Goal: Information Seeking & Learning: Learn about a topic

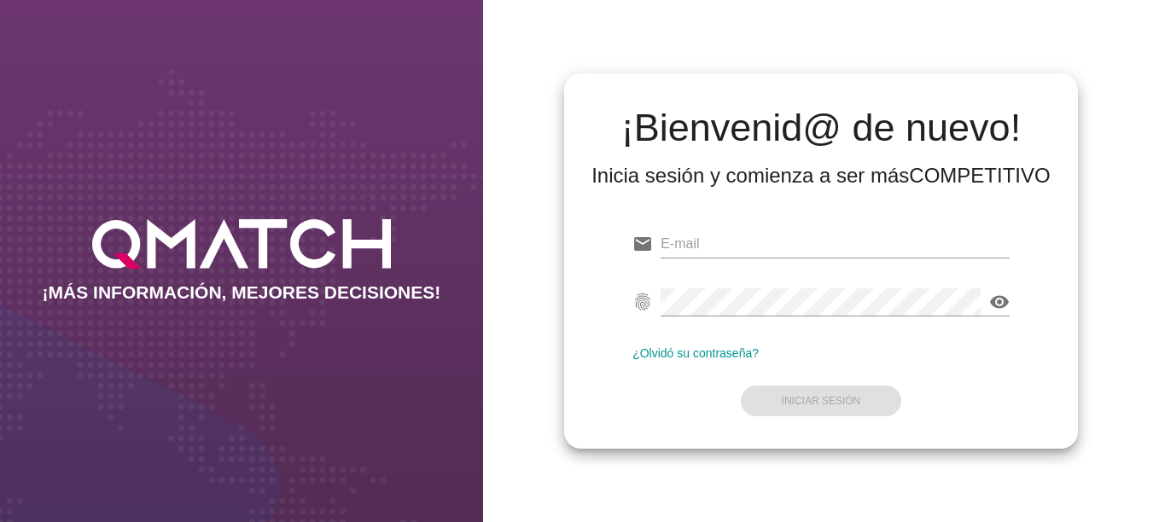
type input "[EMAIL_ADDRESS][DOMAIN_NAME]"
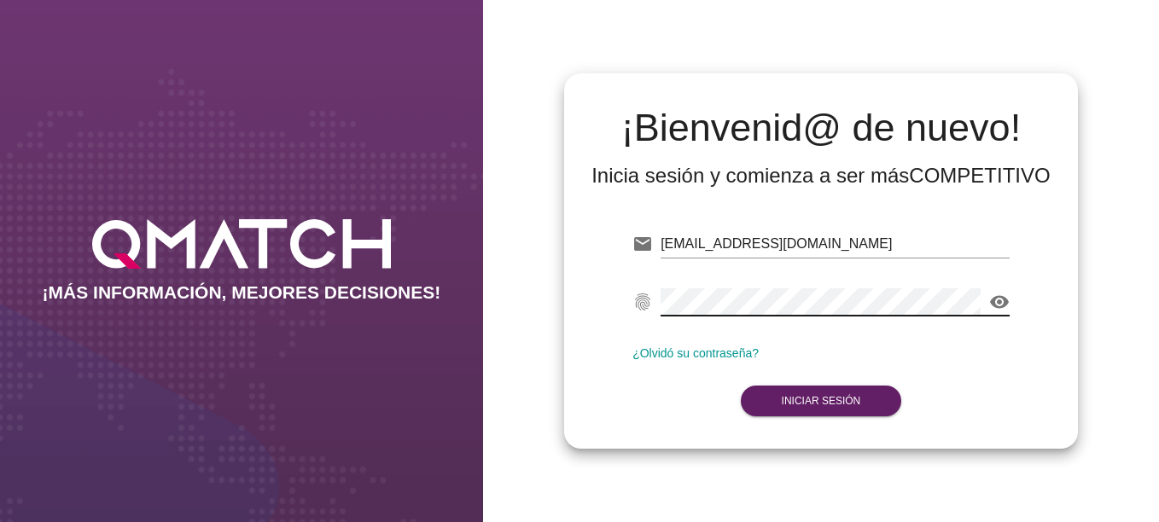
click at [632, 398] on div "email [EMAIL_ADDRESS][DOMAIN_NAME] fingerprint visibility ¿Olvidó su contraseña…" at bounding box center [821, 319] width 487 height 232
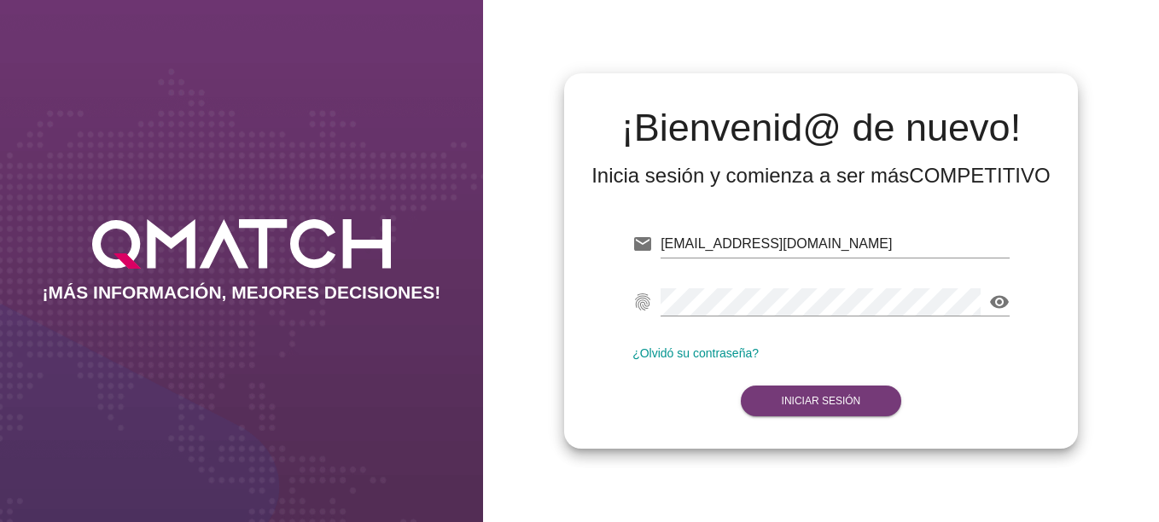
click at [802, 396] on strong "Iniciar Sesión" at bounding box center [821, 401] width 79 height 12
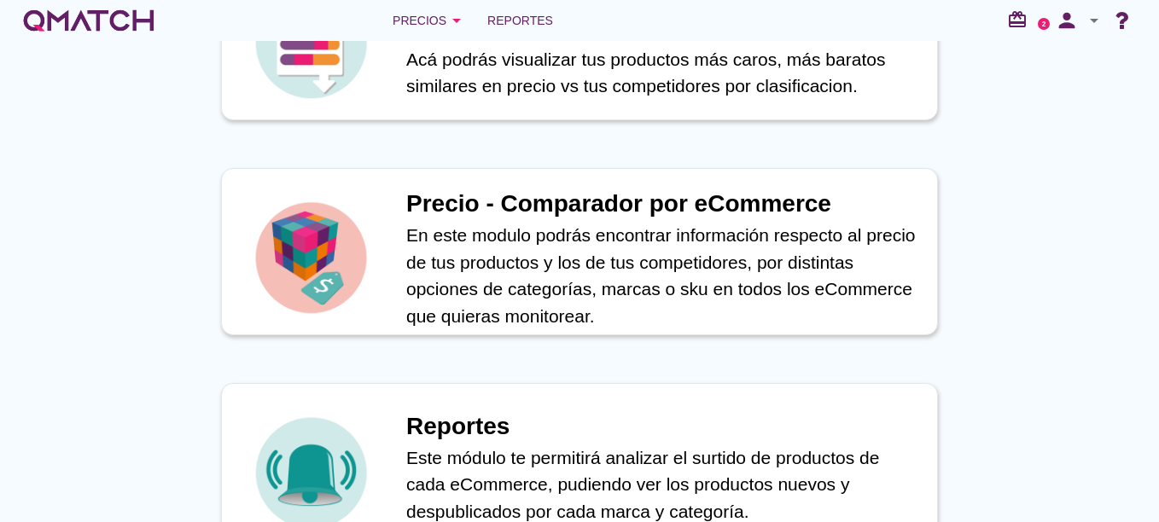
scroll to position [708, 0]
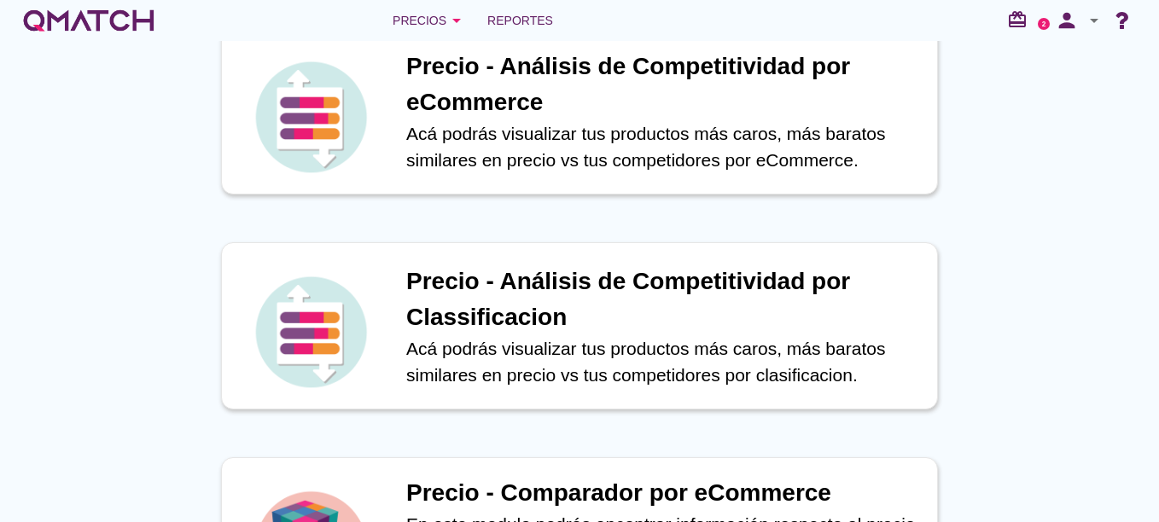
scroll to position [26, 0]
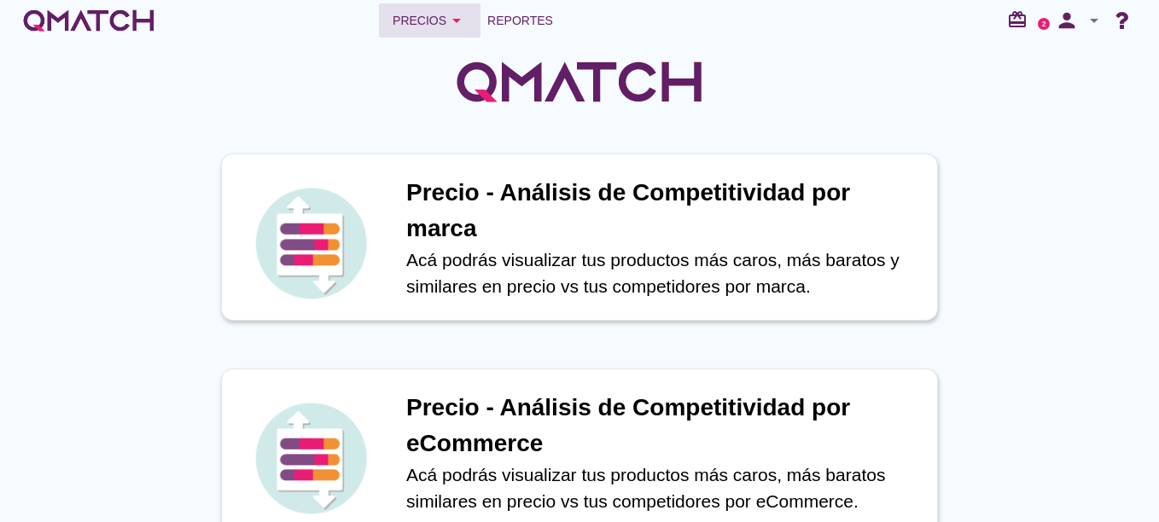
click at [458, 19] on icon "arrow_drop_down" at bounding box center [456, 20] width 20 height 20
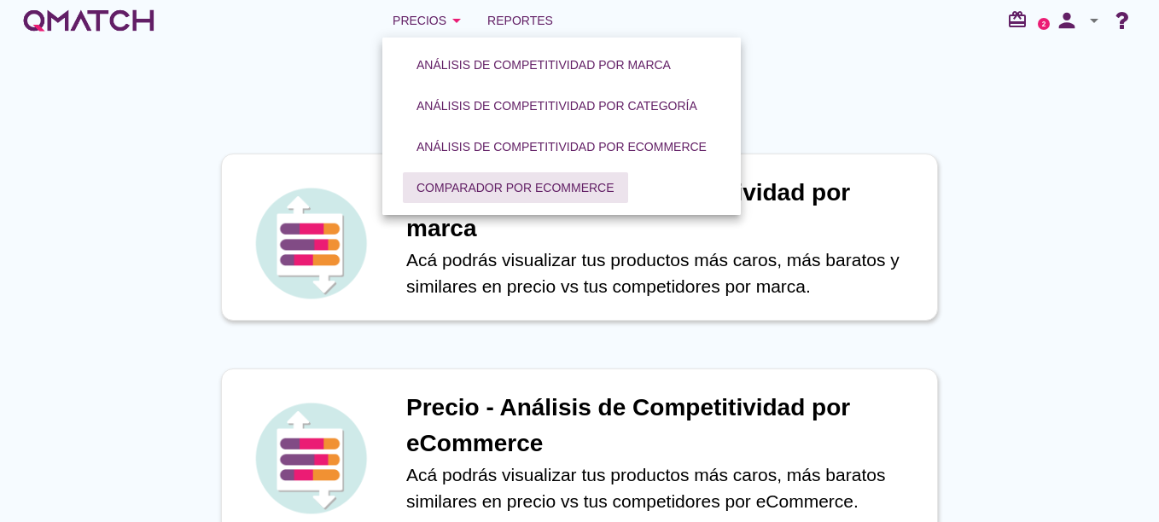
click at [547, 179] on div "Comparador por eCommerce" at bounding box center [516, 188] width 198 height 18
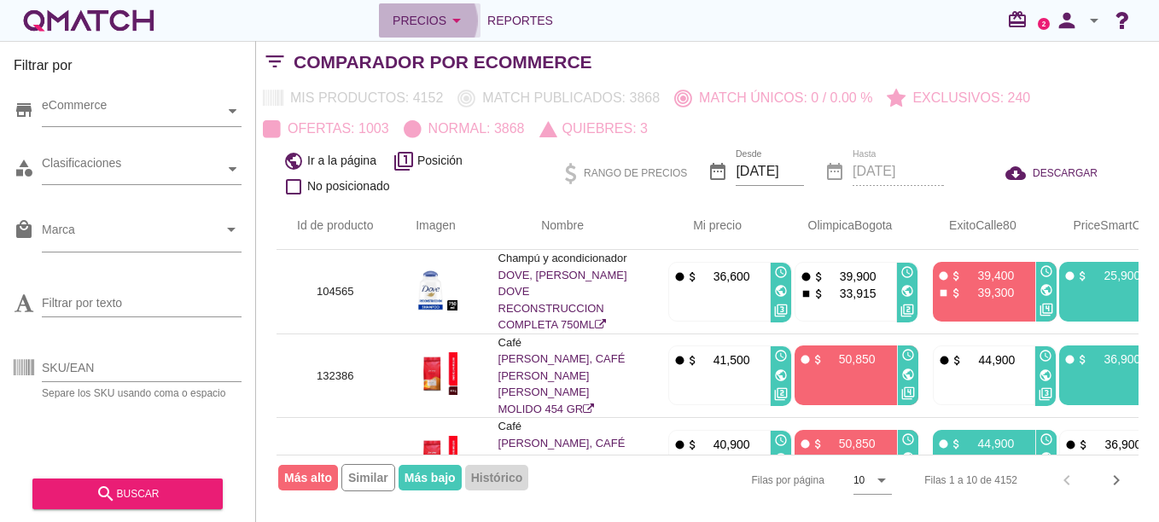
click at [451, 33] on button "Precios arrow_drop_down" at bounding box center [430, 20] width 102 height 34
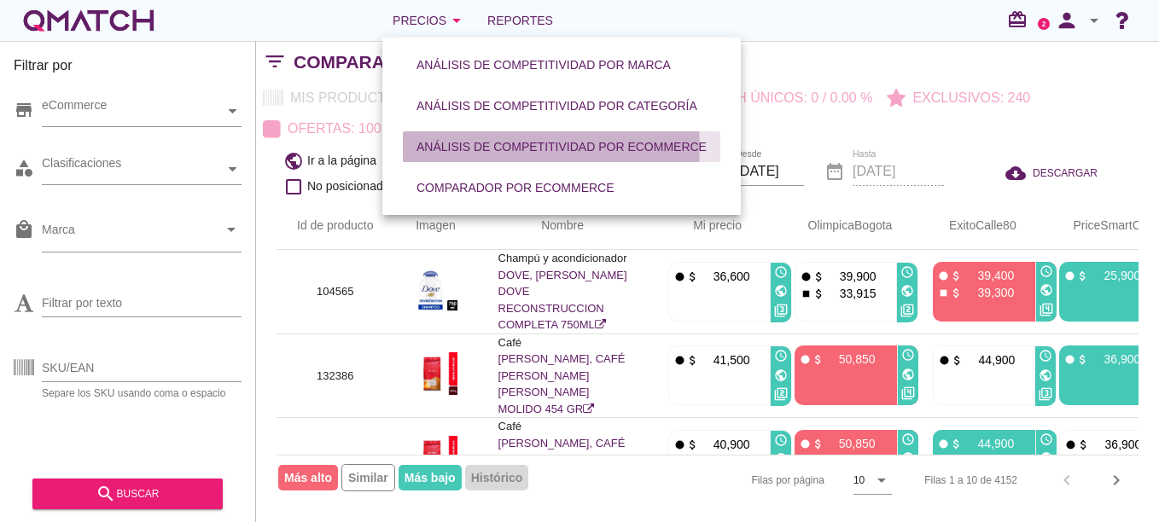
click at [473, 150] on div "Análisis de competitividad por eCommerce" at bounding box center [562, 147] width 290 height 18
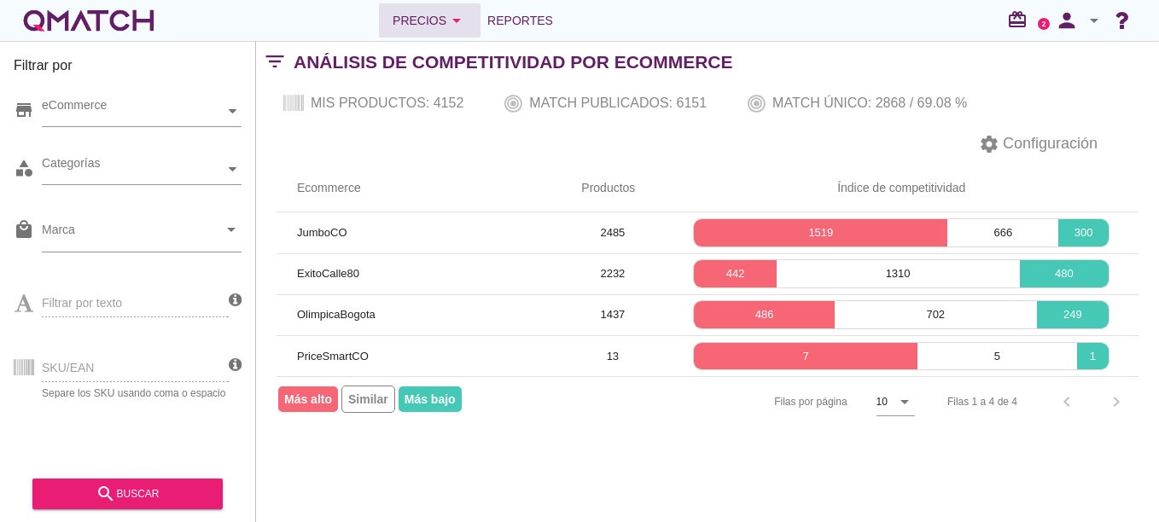
click at [411, 25] on div "Precios arrow_drop_down" at bounding box center [430, 20] width 74 height 20
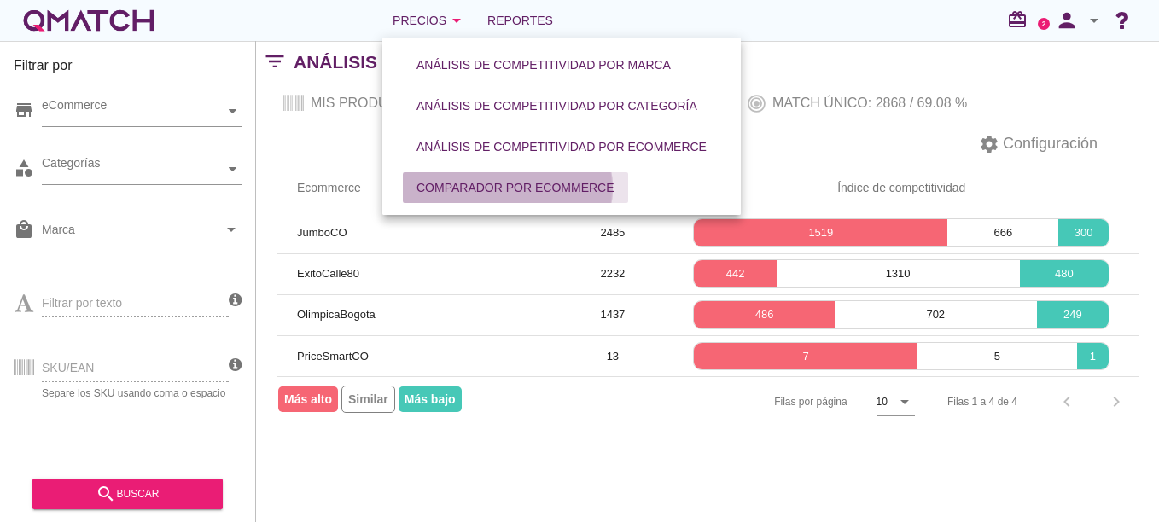
click at [490, 182] on div "Comparador por eCommerce" at bounding box center [516, 188] width 198 height 18
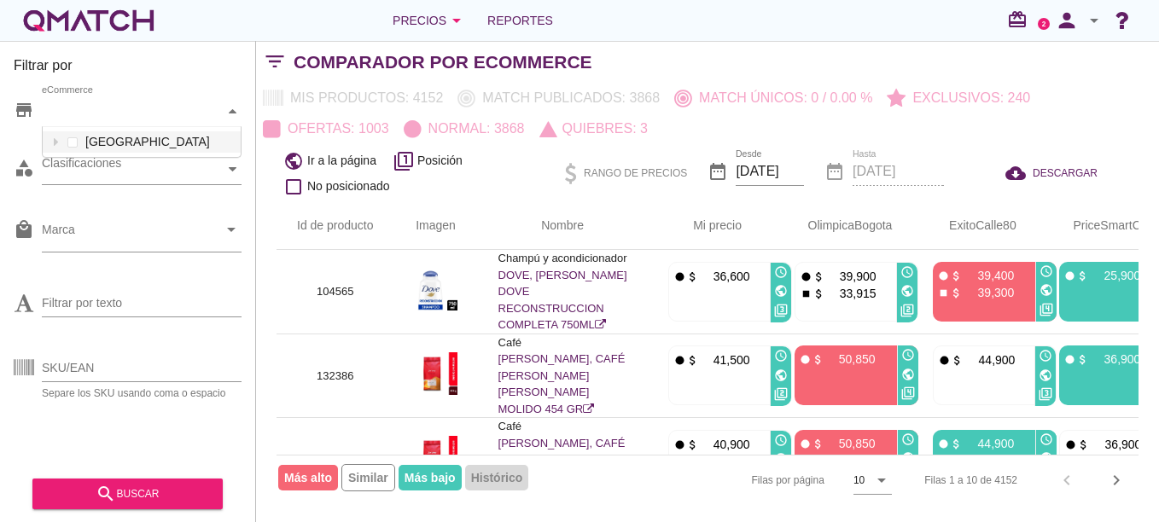
click at [113, 107] on div "eCommerce" at bounding box center [133, 111] width 183 height 18
click at [128, 70] on h3 "Filtrar por" at bounding box center [128, 68] width 228 height 27
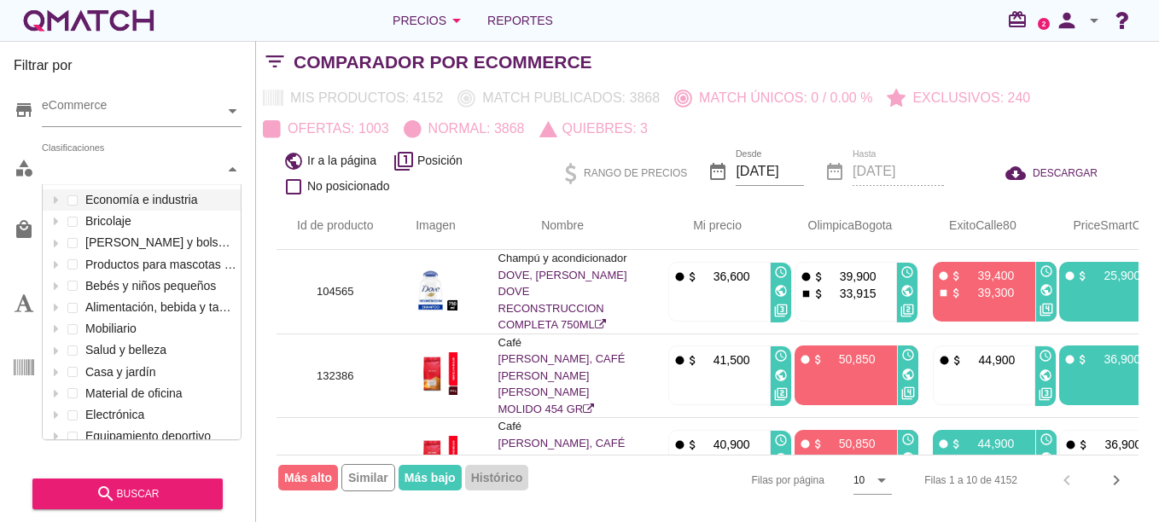
click at [178, 172] on div "Clasificaciones" at bounding box center [133, 169] width 183 height 18
click at [57, 201] on icon at bounding box center [55, 200] width 4 height 8
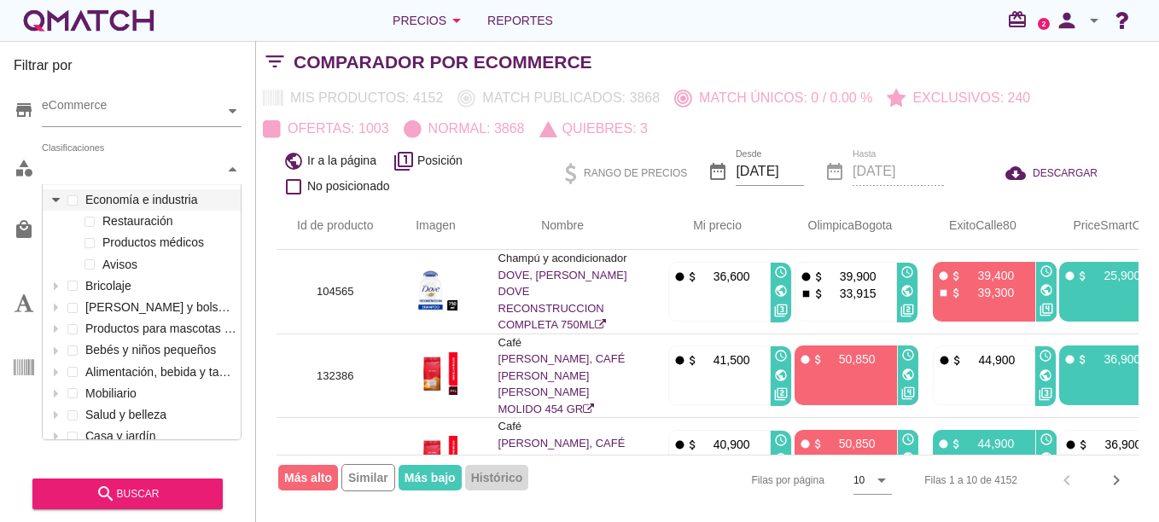
click at [55, 200] on icon at bounding box center [56, 200] width 8 height 4
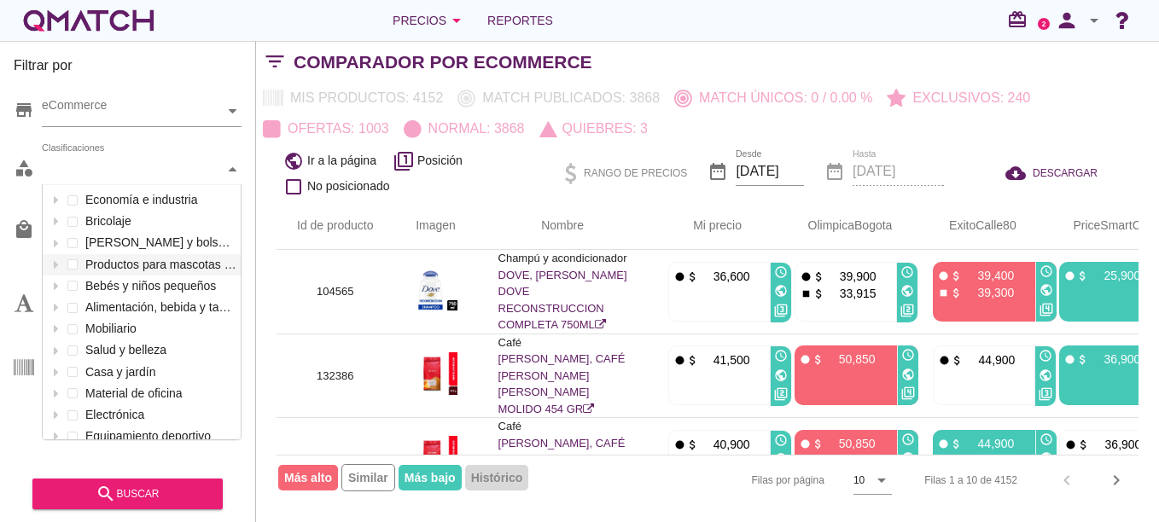
click at [19, 264] on div "local_mall Marca arrow_drop_down" at bounding box center [128, 237] width 228 height 63
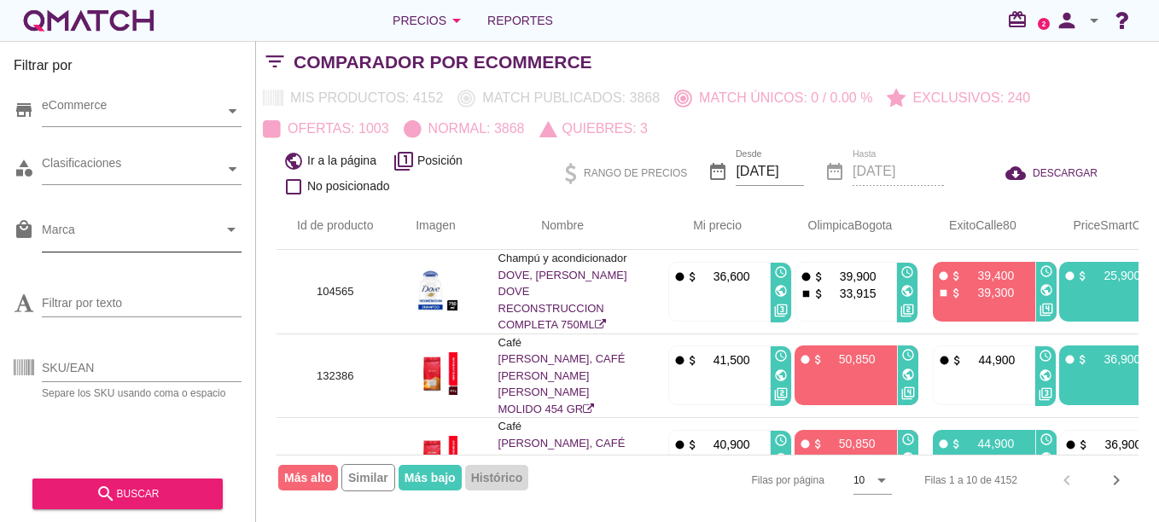
click at [49, 231] on input "Marca" at bounding box center [130, 233] width 176 height 27
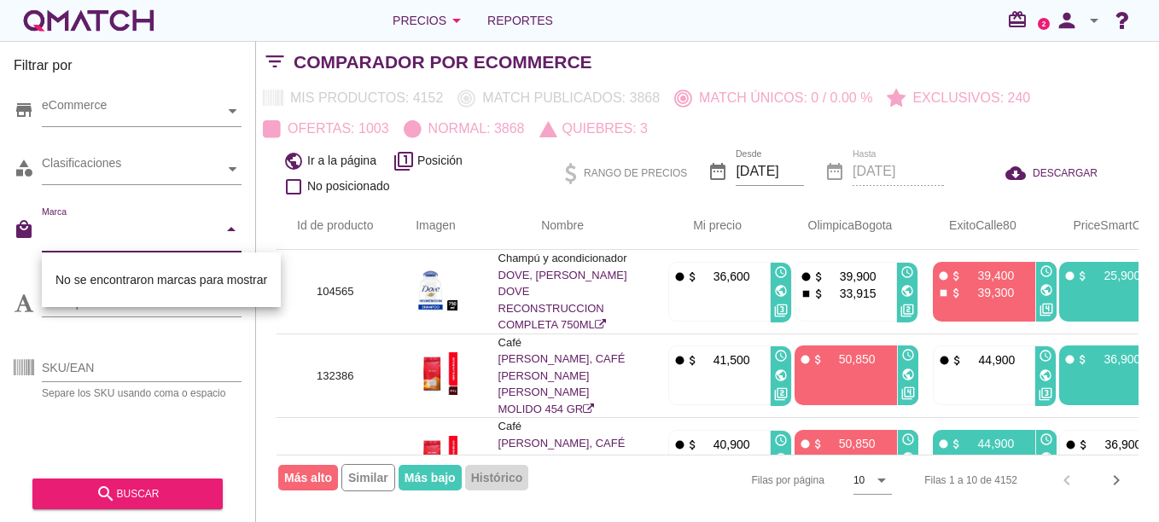
click at [228, 230] on icon "arrow_drop_down" at bounding box center [231, 229] width 20 height 20
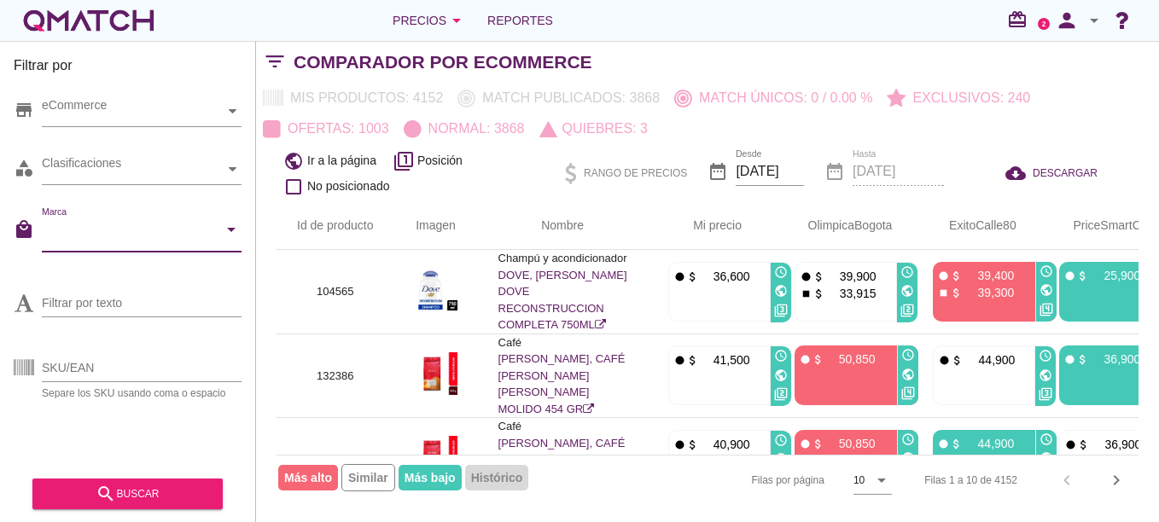
click at [113, 237] on input "Marca" at bounding box center [130, 233] width 176 height 27
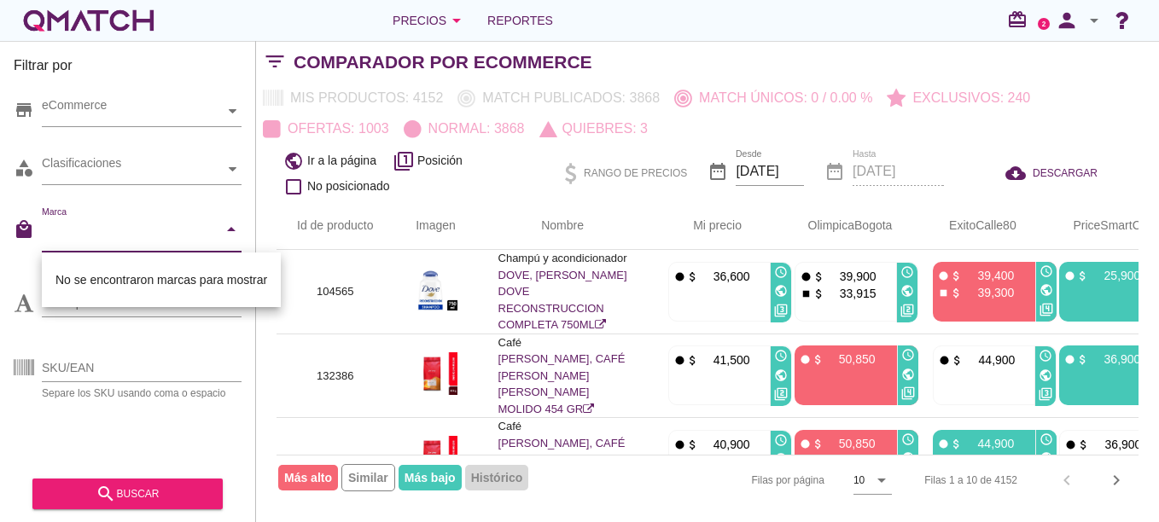
click at [225, 331] on div at bounding box center [142, 328] width 200 height 10
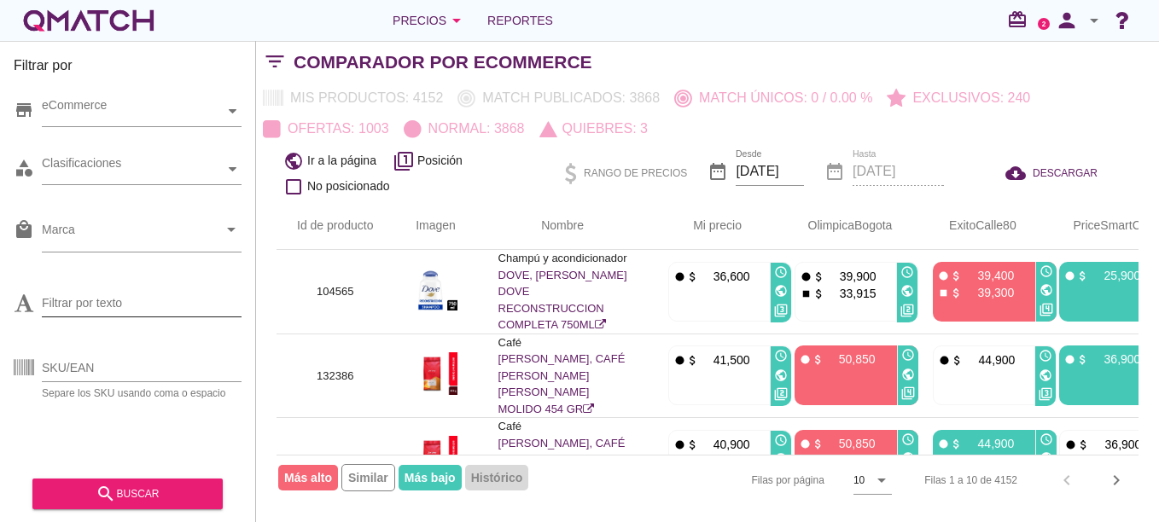
click at [172, 303] on input "Filtrar por texto" at bounding box center [142, 302] width 200 height 27
click at [113, 372] on input "SKU/EAN" at bounding box center [142, 367] width 200 height 27
type input "104565"
click at [169, 505] on button "search buscar" at bounding box center [127, 494] width 190 height 31
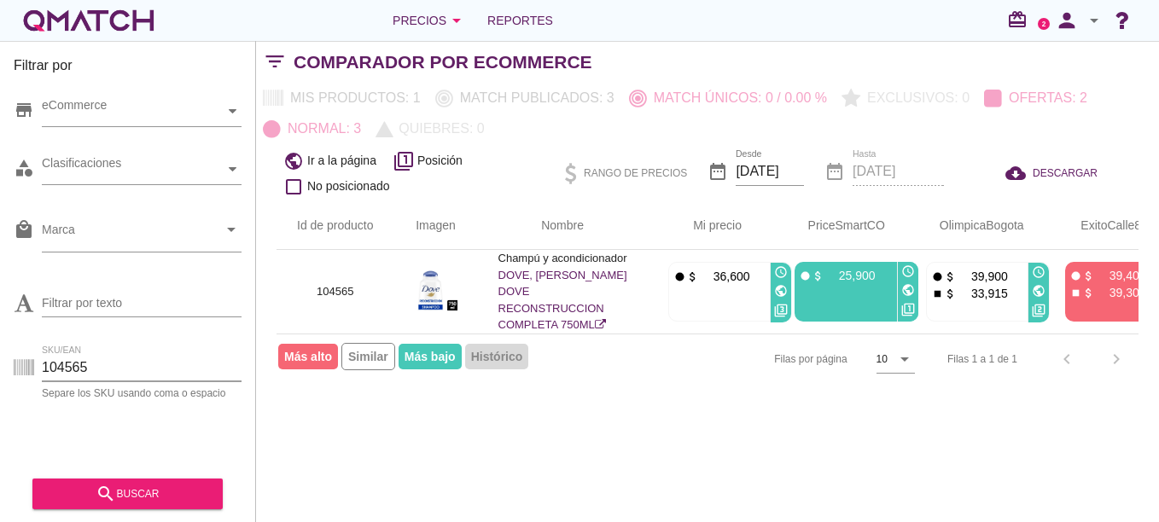
drag, startPoint x: 114, startPoint y: 362, endPoint x: 0, endPoint y: 364, distance: 114.4
click at [0, 364] on html "5 10 15 20 25 50 09-09-2025, 3:56:25 am 09-09-2025, 5:31:24 am 09-09-2025, 3:35…" at bounding box center [579, 261] width 1159 height 522
click at [213, 502] on button "search buscar" at bounding box center [127, 494] width 190 height 31
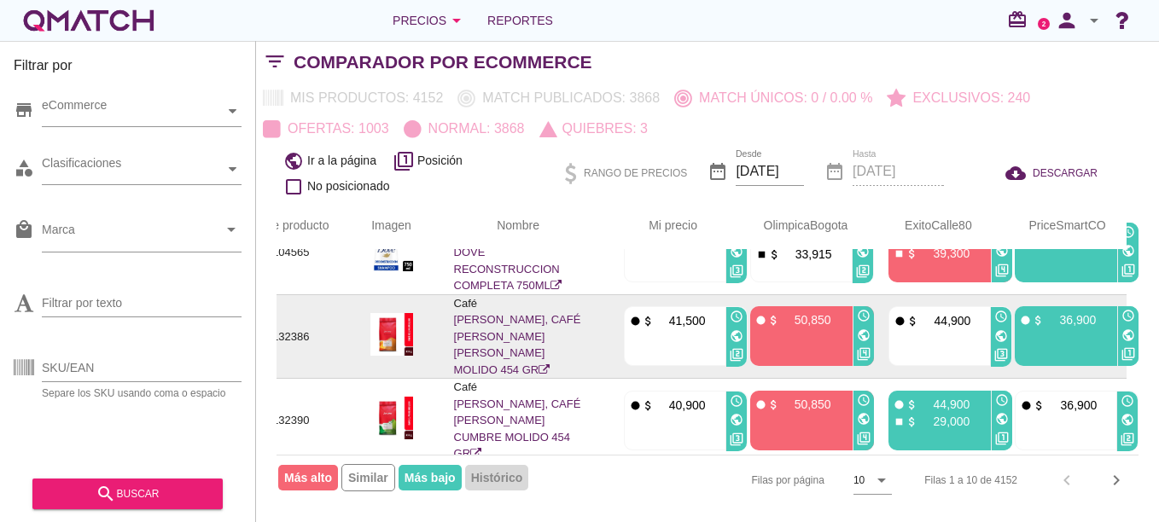
scroll to position [0, 45]
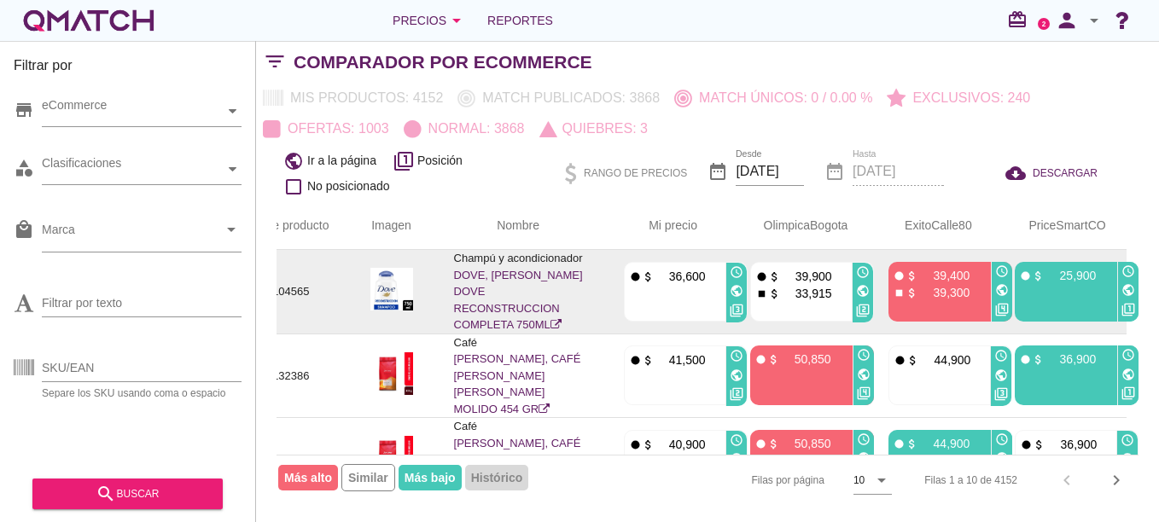
click at [537, 281] on link "DOVE, SHAMPOO DOVE RECONSTRUCCION COMPLETA 750ML" at bounding box center [518, 300] width 129 height 63
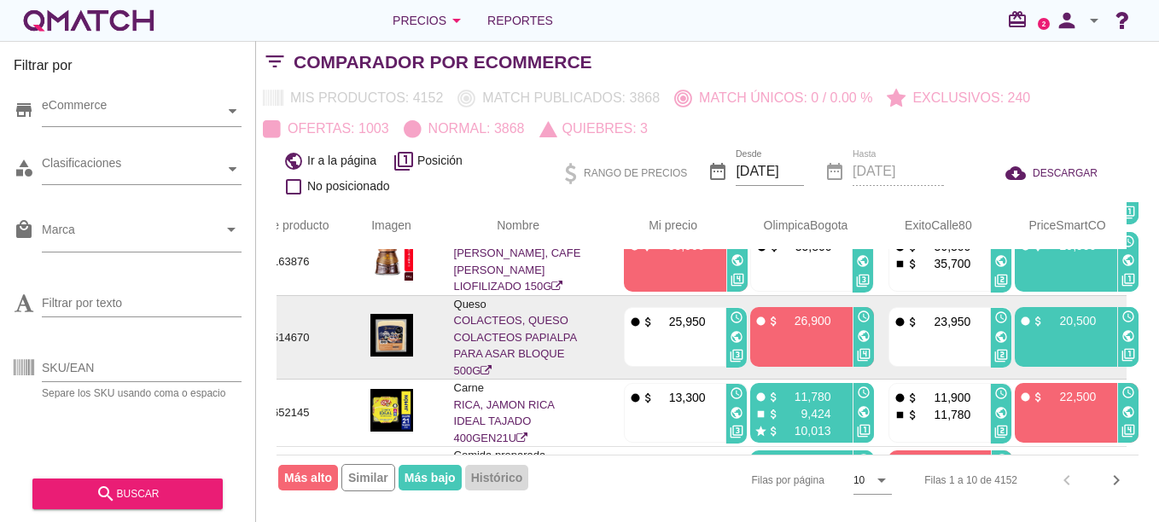
scroll to position [508, 45]
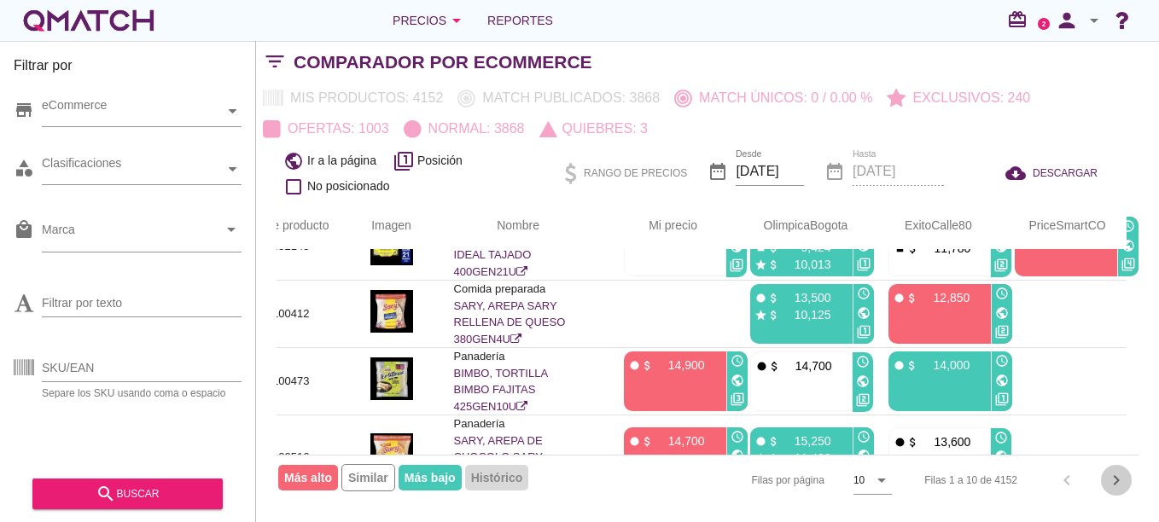
click at [1112, 483] on icon "chevron_right" at bounding box center [1116, 480] width 20 height 20
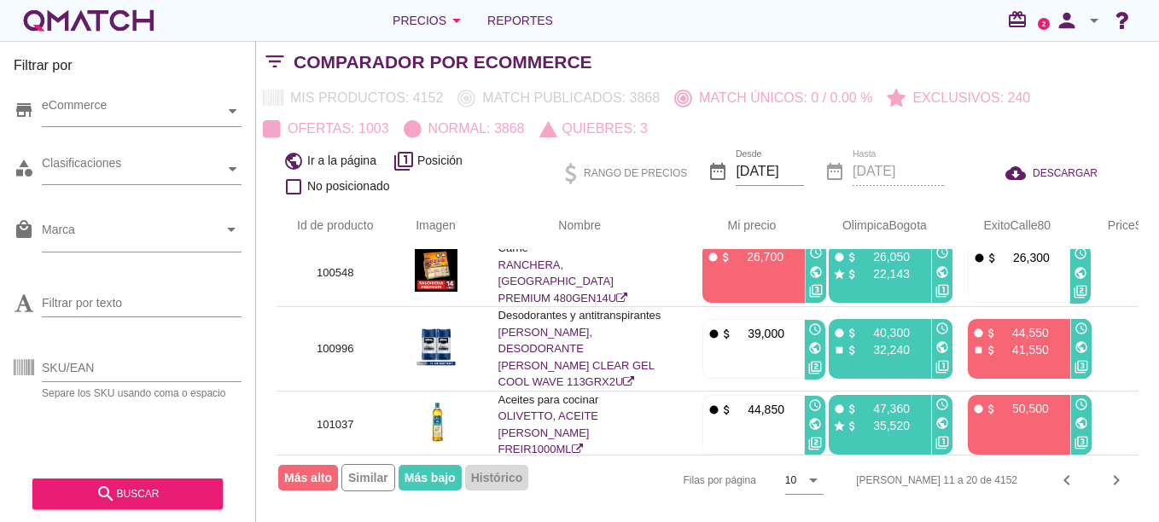
scroll to position [0, 0]
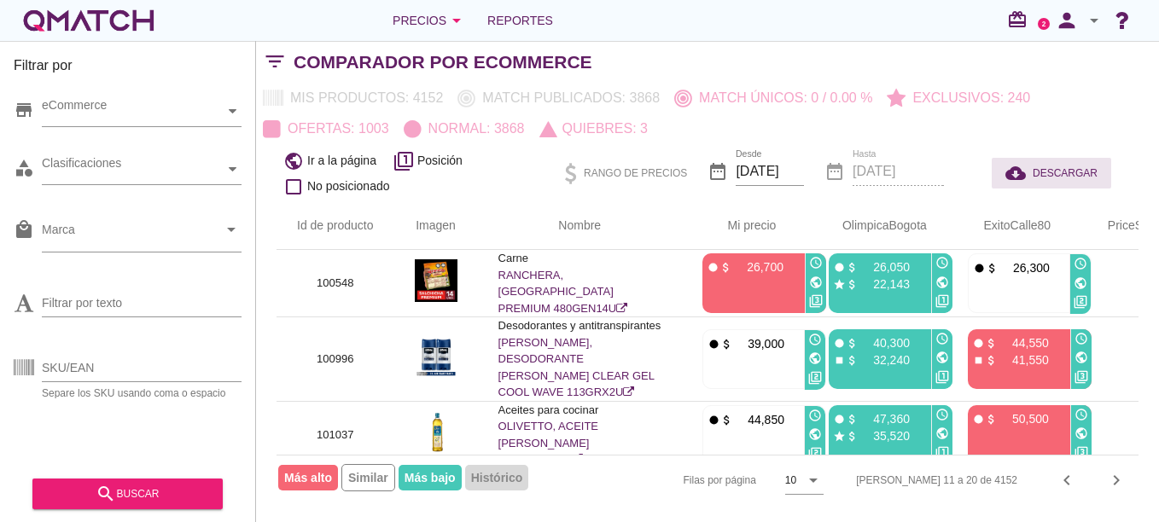
click at [1062, 184] on button "cloud_download DESCARGAR" at bounding box center [1051, 173] width 119 height 31
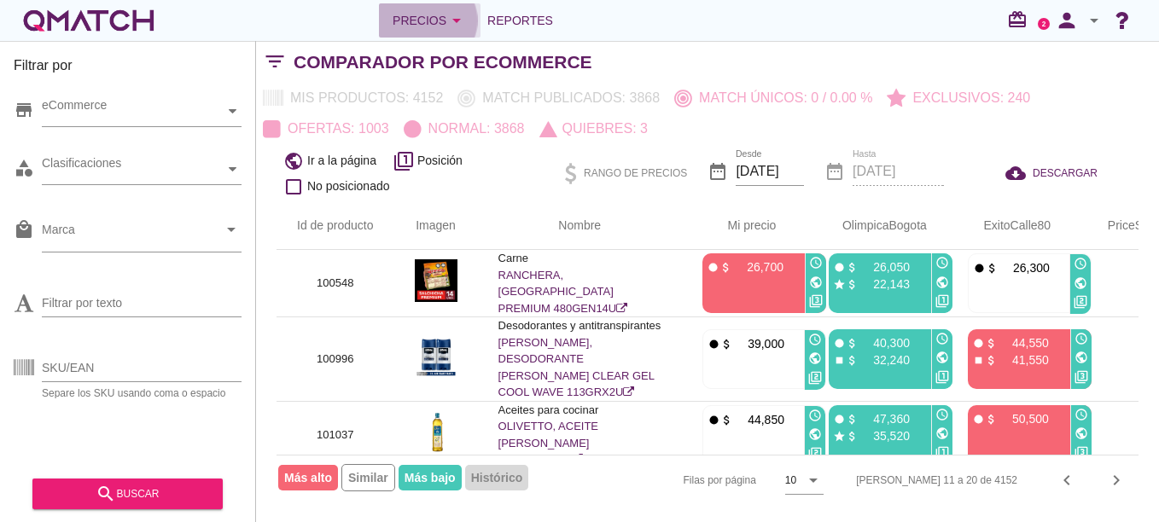
click at [447, 20] on icon "arrow_drop_down" at bounding box center [456, 20] width 20 height 20
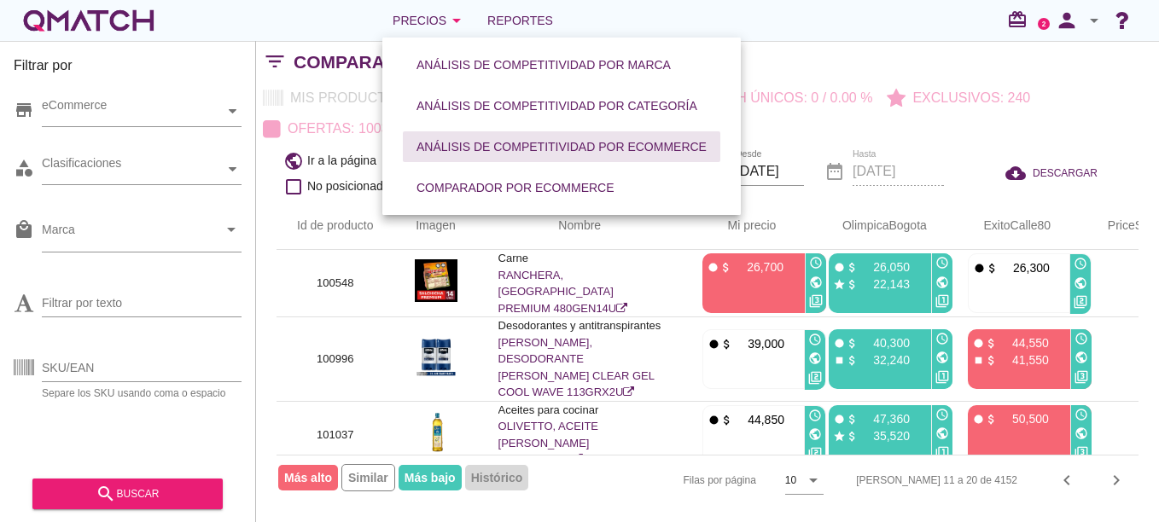
click at [535, 147] on div "Análisis de competitividad por eCommerce" at bounding box center [562, 147] width 290 height 18
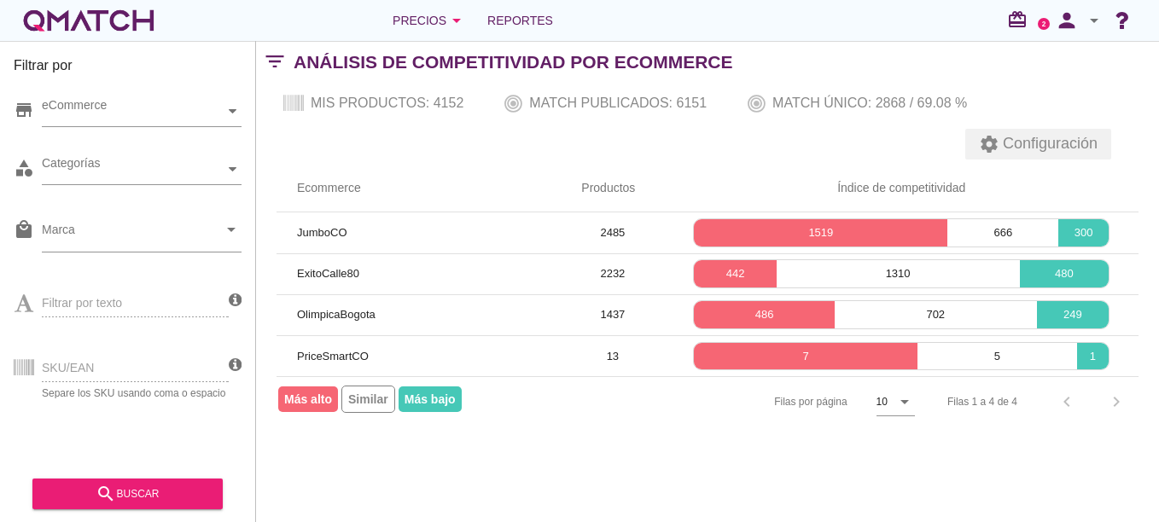
click at [1005, 139] on span "Configuración" at bounding box center [1048, 143] width 98 height 23
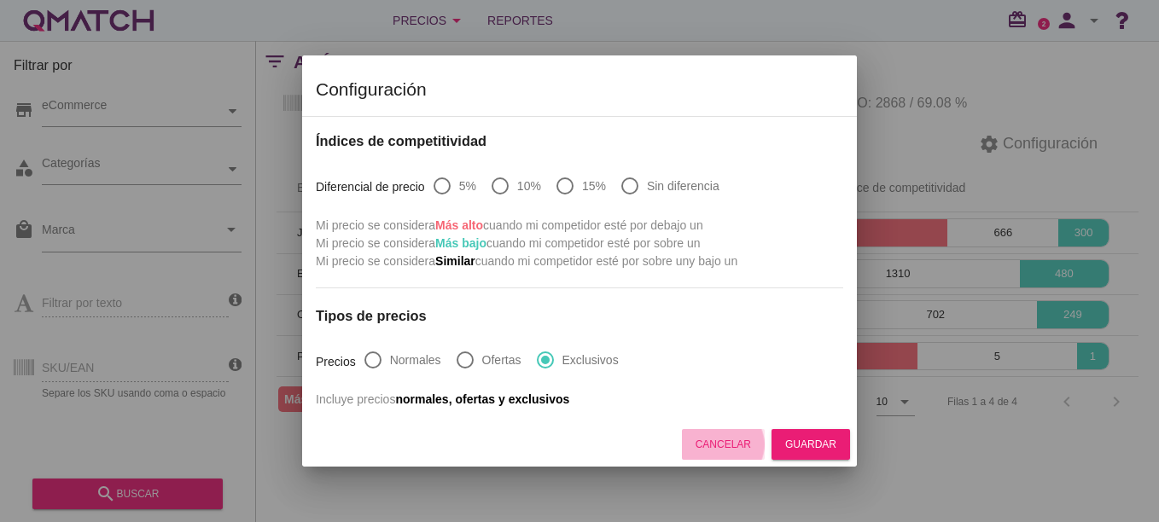
click at [734, 450] on div "Cancelar" at bounding box center [723, 444] width 55 height 15
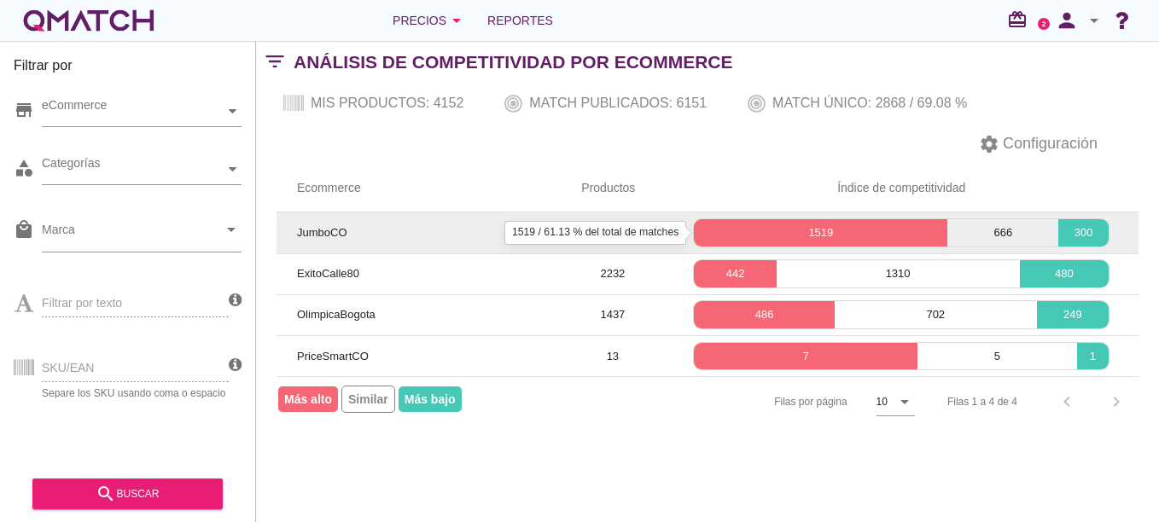
click at [815, 240] on p "1519" at bounding box center [821, 232] width 254 height 17
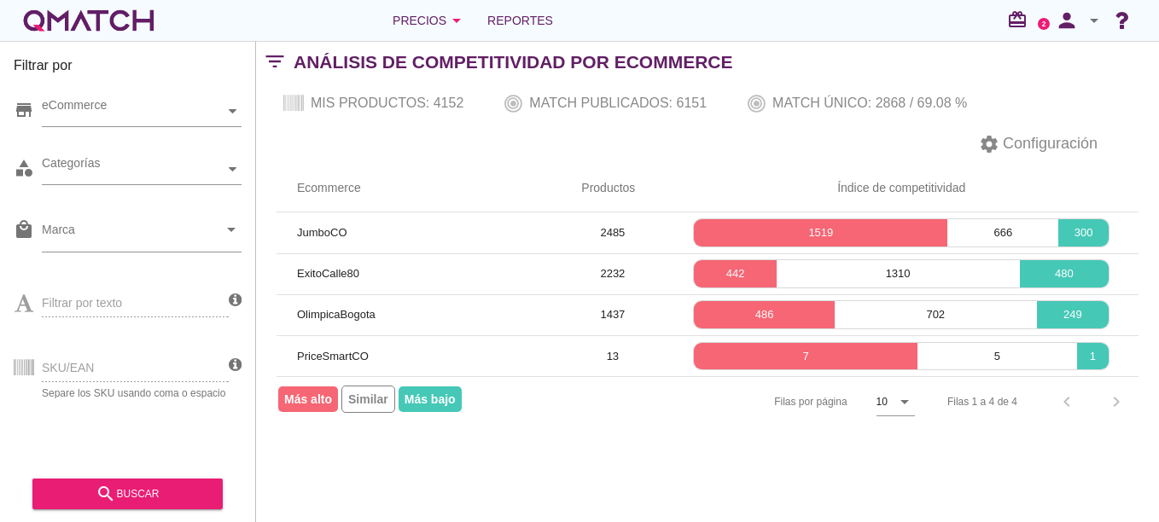
click at [733, 137] on div "settings Configuración" at bounding box center [707, 144] width 903 height 41
click at [456, 11] on icon "arrow_drop_down" at bounding box center [456, 20] width 20 height 20
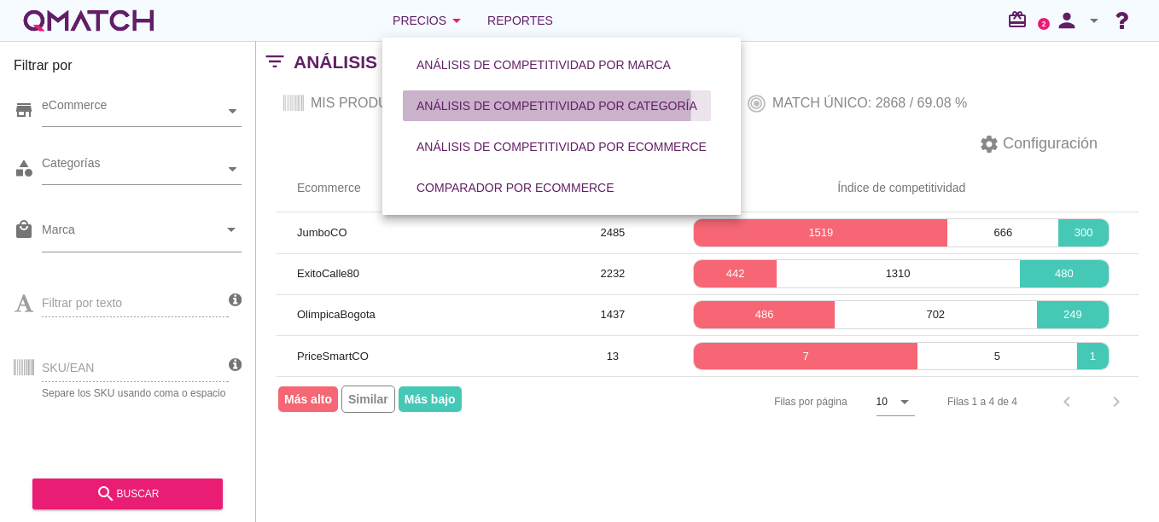
click at [527, 98] on div "Análisis de competitividad por categoría" at bounding box center [557, 106] width 281 height 18
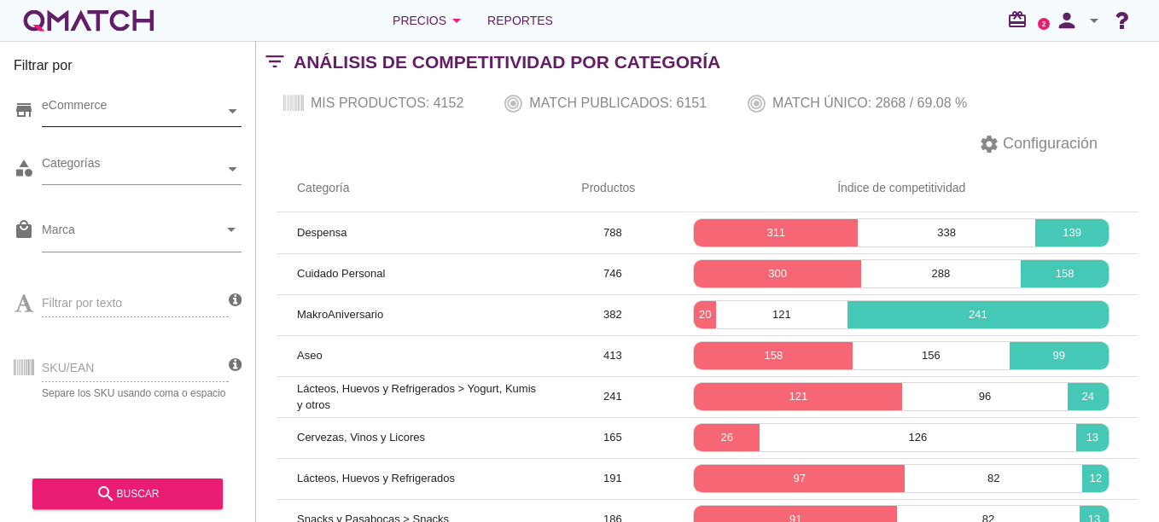
click at [220, 111] on div "eCommerce" at bounding box center [133, 111] width 183 height 18
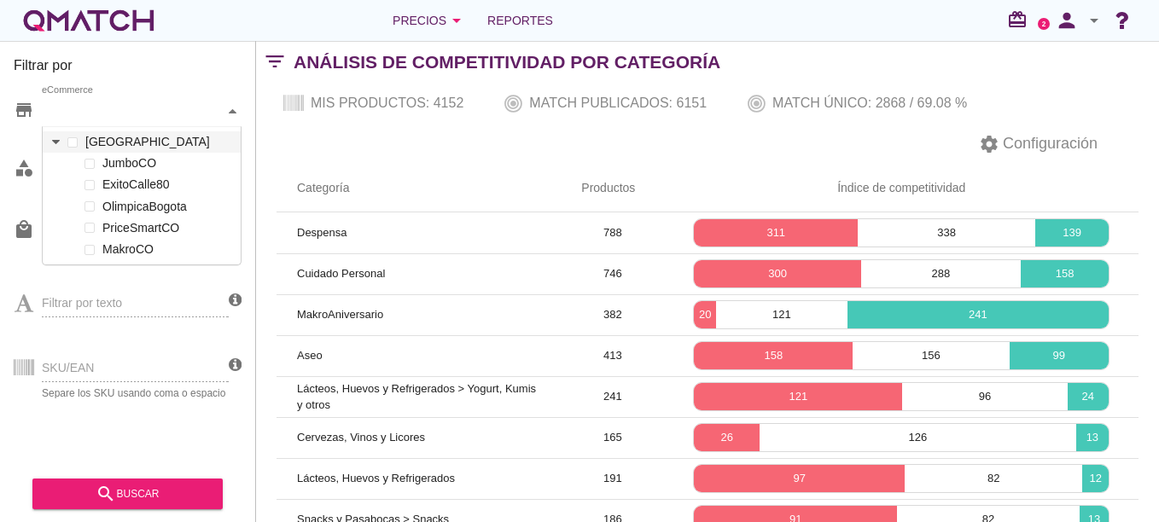
click at [59, 144] on icon at bounding box center [56, 142] width 8 height 8
click at [88, 170] on div at bounding box center [89, 163] width 17 height 21
click at [430, 130] on div "settings Configuración" at bounding box center [707, 144] width 903 height 41
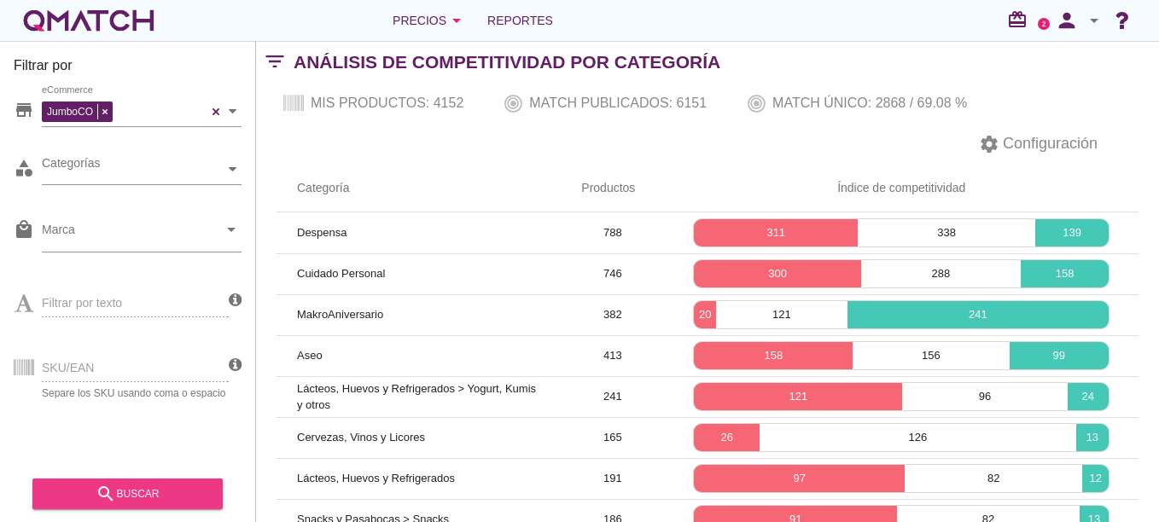
click at [186, 496] on div "search buscar" at bounding box center [127, 494] width 163 height 20
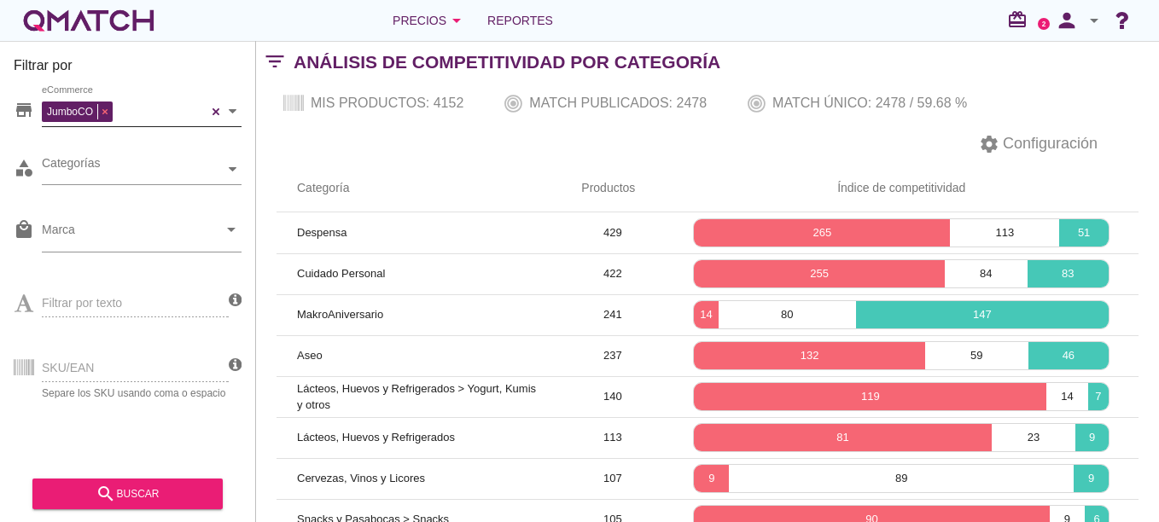
click at [104, 107] on div "JumboCO" at bounding box center [79, 109] width 75 height 25
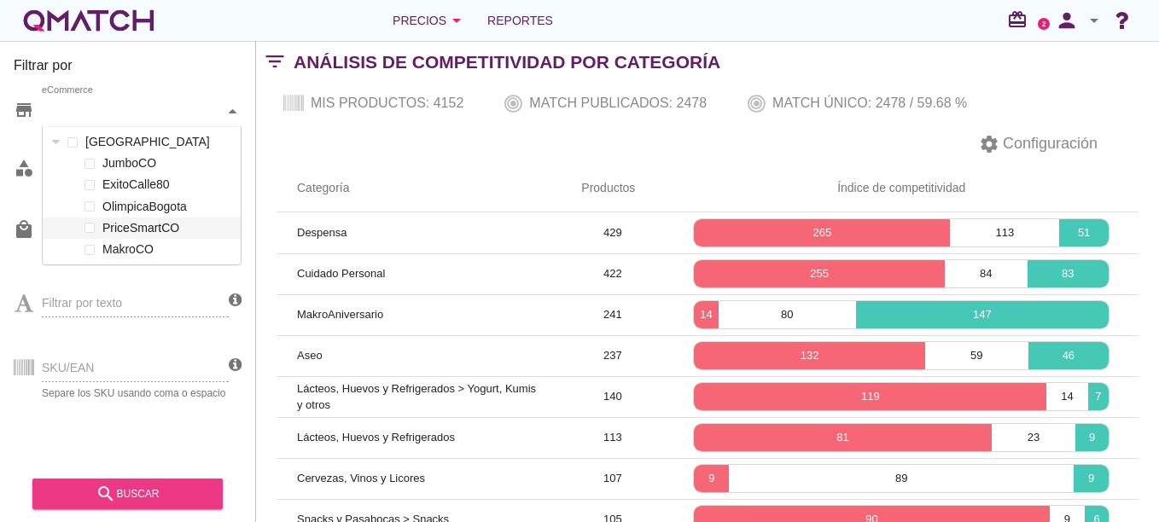
click at [178, 484] on div "search buscar" at bounding box center [127, 494] width 163 height 20
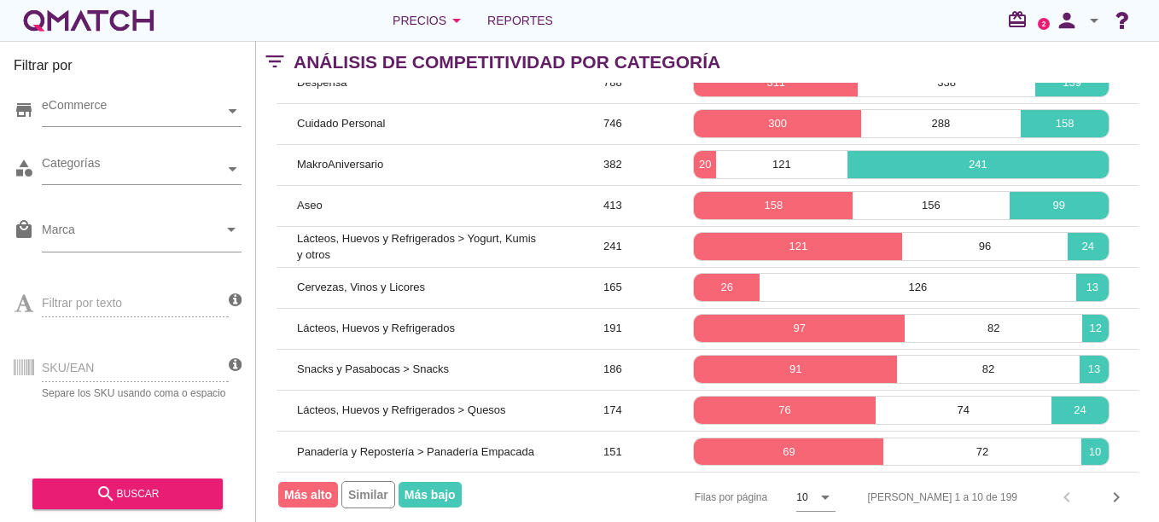
scroll to position [0, 0]
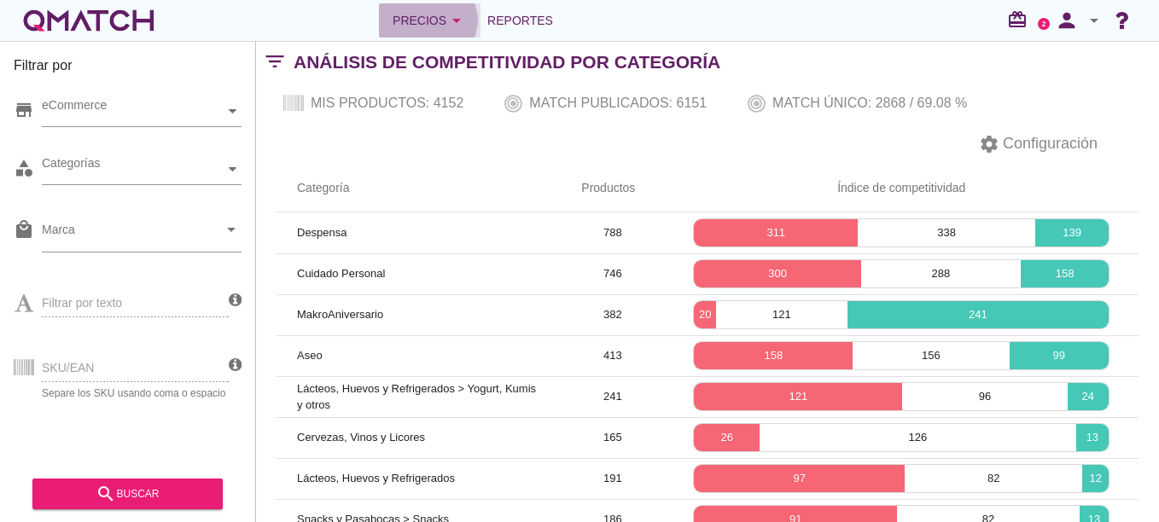
click at [458, 27] on icon "arrow_drop_down" at bounding box center [456, 20] width 20 height 20
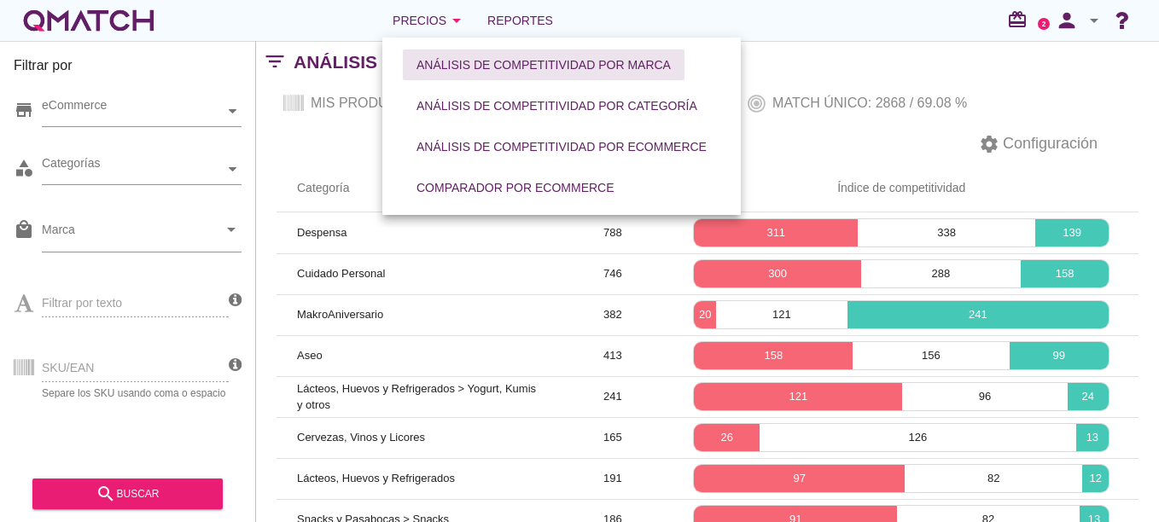
click at [522, 74] on button "Análisis de competitividad por marca" at bounding box center [544, 65] width 282 height 31
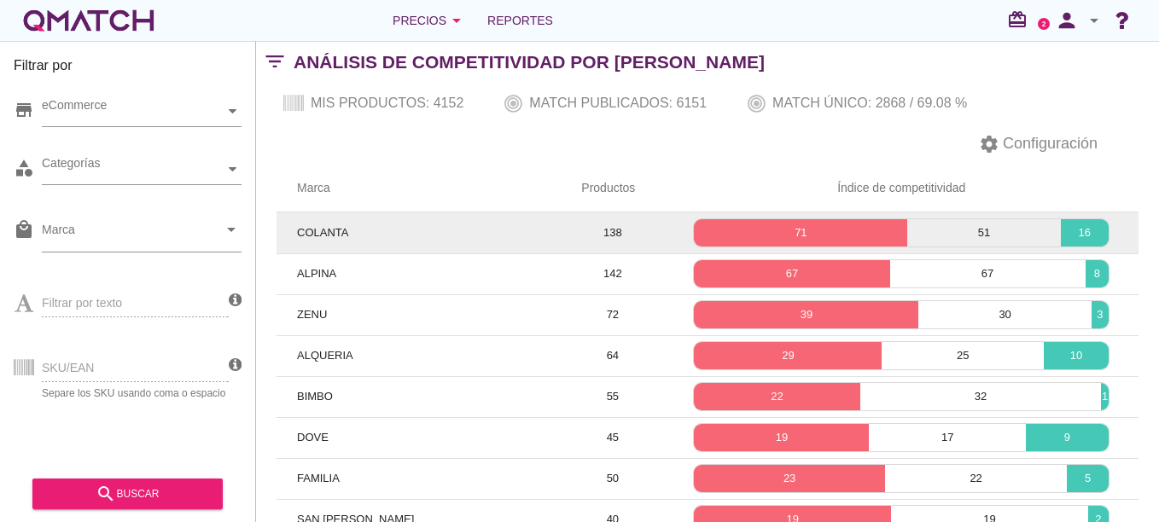
click at [784, 217] on td "71 51 16" at bounding box center [901, 233] width 475 height 41
click at [789, 235] on p "71" at bounding box center [800, 232] width 213 height 17
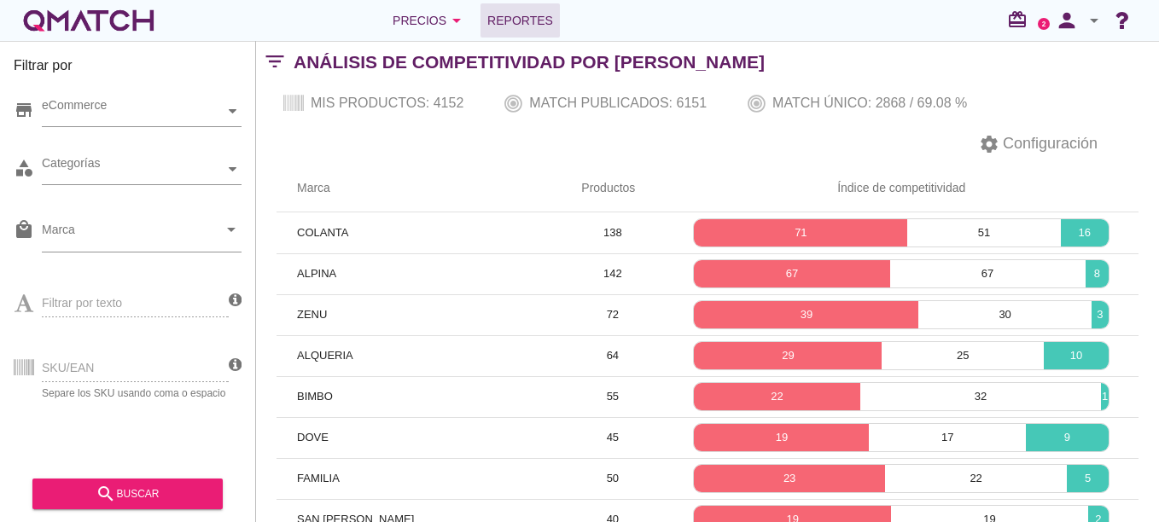
click at [534, 31] on link "Reportes" at bounding box center [520, 20] width 79 height 34
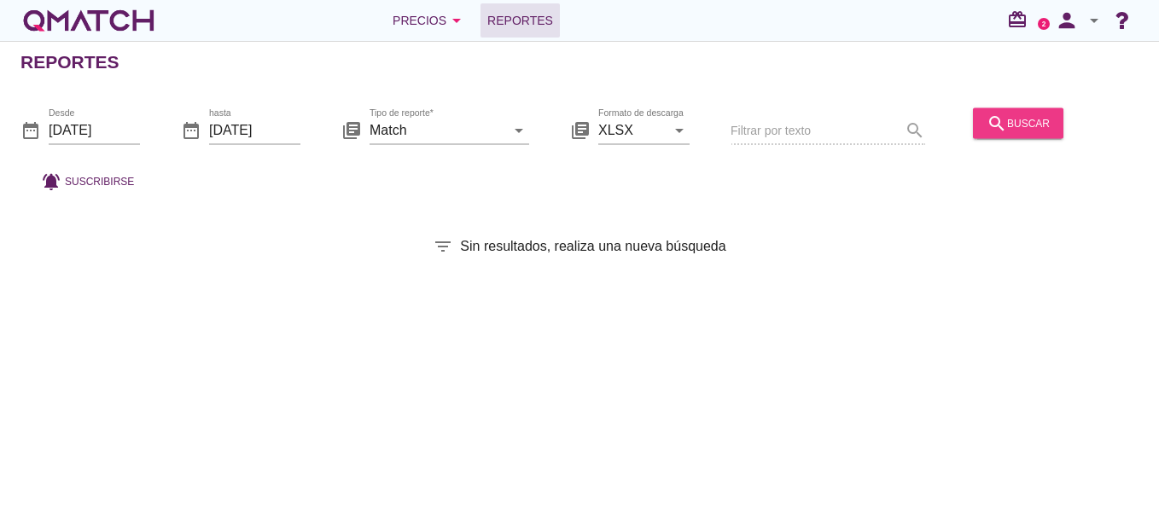
click at [1017, 132] on div "search buscar" at bounding box center [1018, 123] width 63 height 20
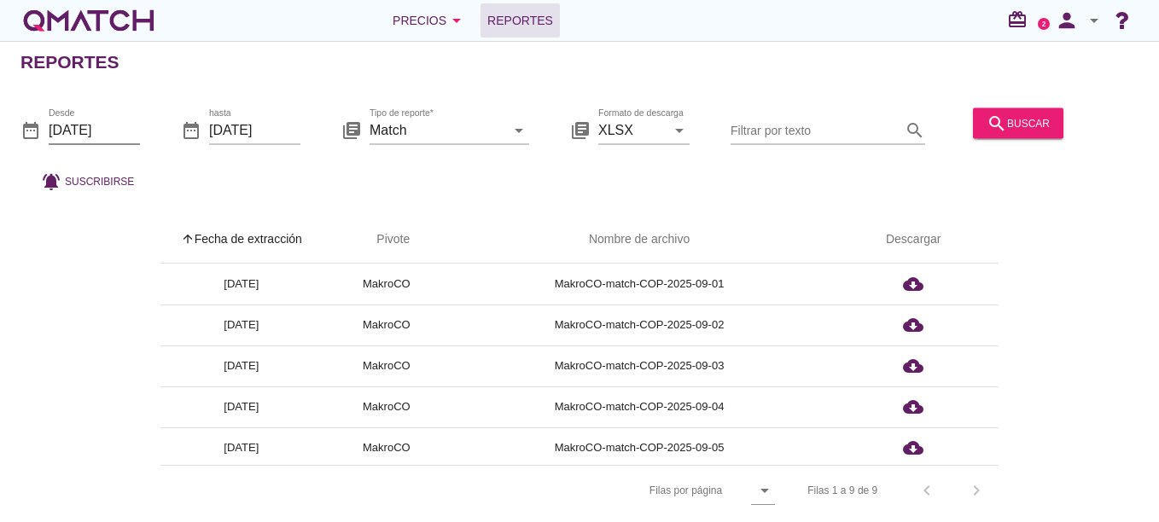
click at [86, 133] on input "2025-09-01" at bounding box center [94, 129] width 91 height 27
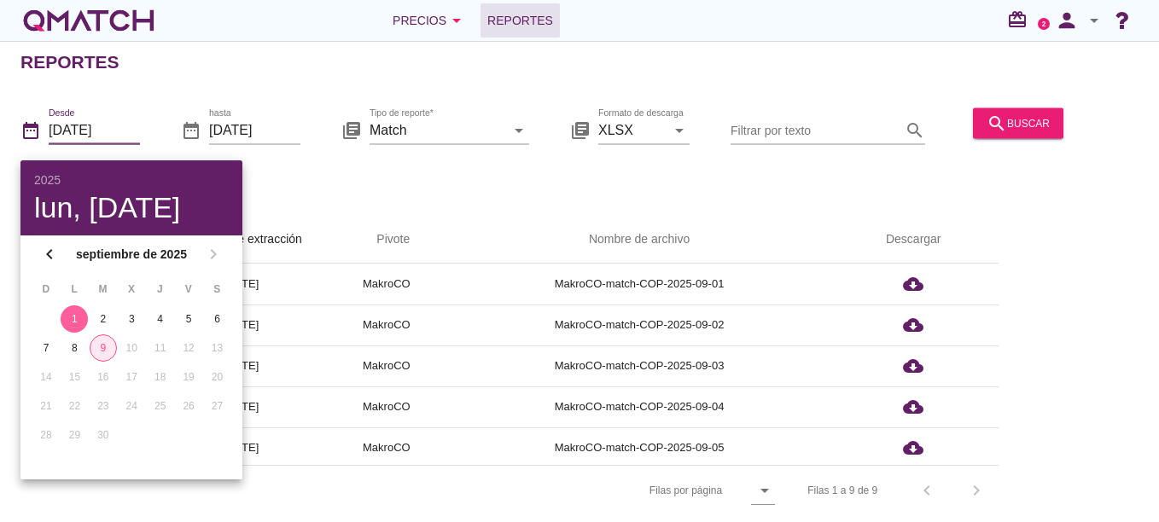
click at [99, 349] on div "9" at bounding box center [103, 348] width 26 height 15
type input "[DATE]"
click at [323, 156] on div "date_range Desde 2025-09-09 date_range hasta 2025-09-09 library_books Tipo de r…" at bounding box center [579, 145] width 1159 height 113
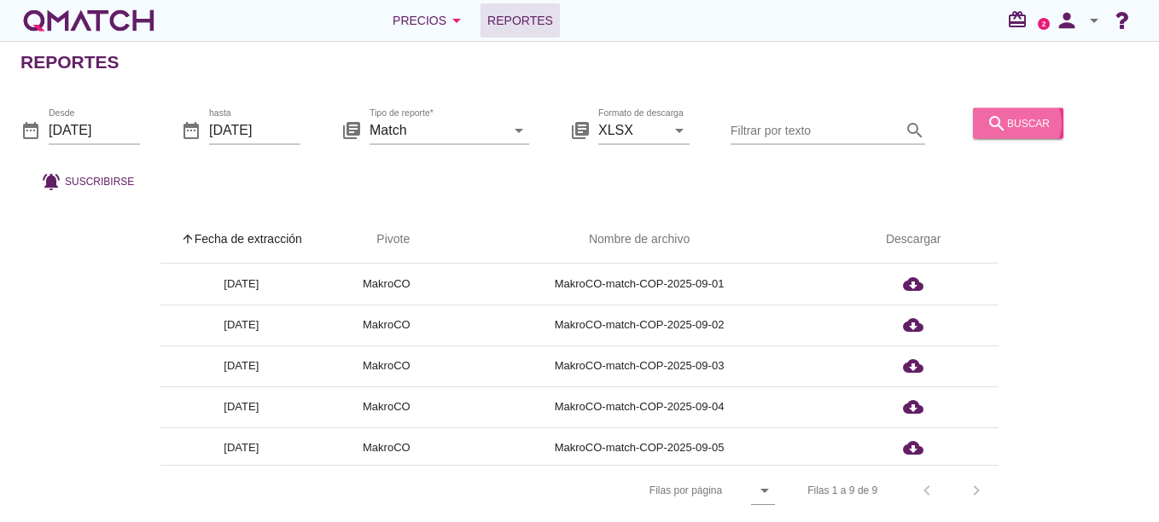
click at [1023, 128] on div "search buscar" at bounding box center [1018, 123] width 63 height 20
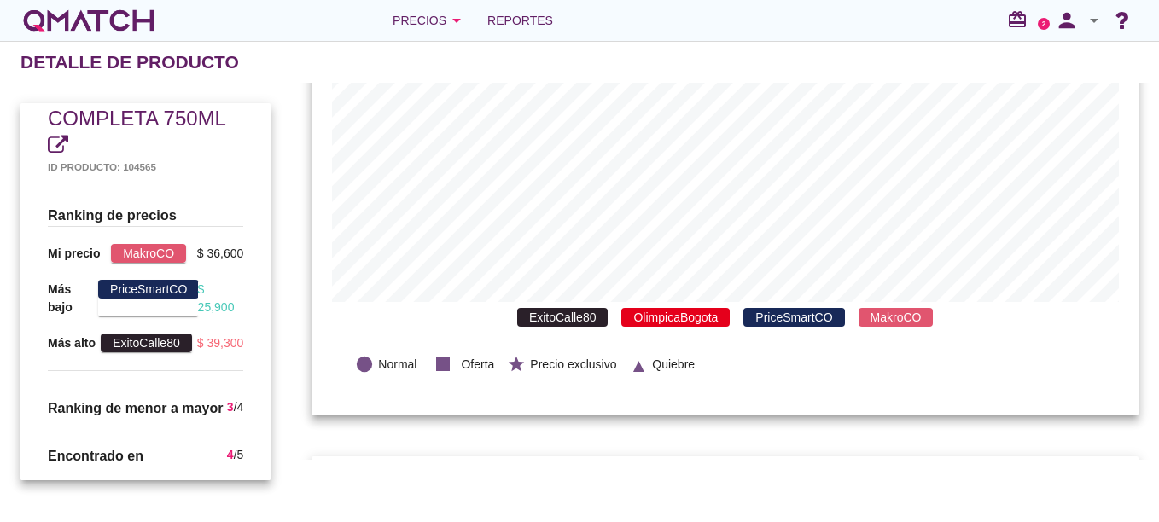
scroll to position [246, 0]
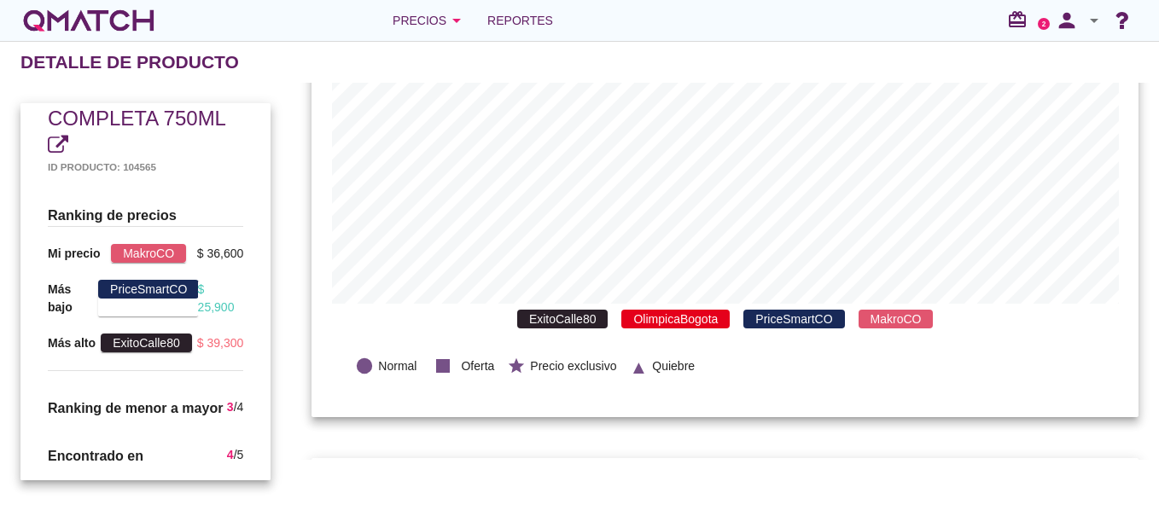
click at [531, 323] on span "ExitoCalle80" at bounding box center [562, 319] width 91 height 19
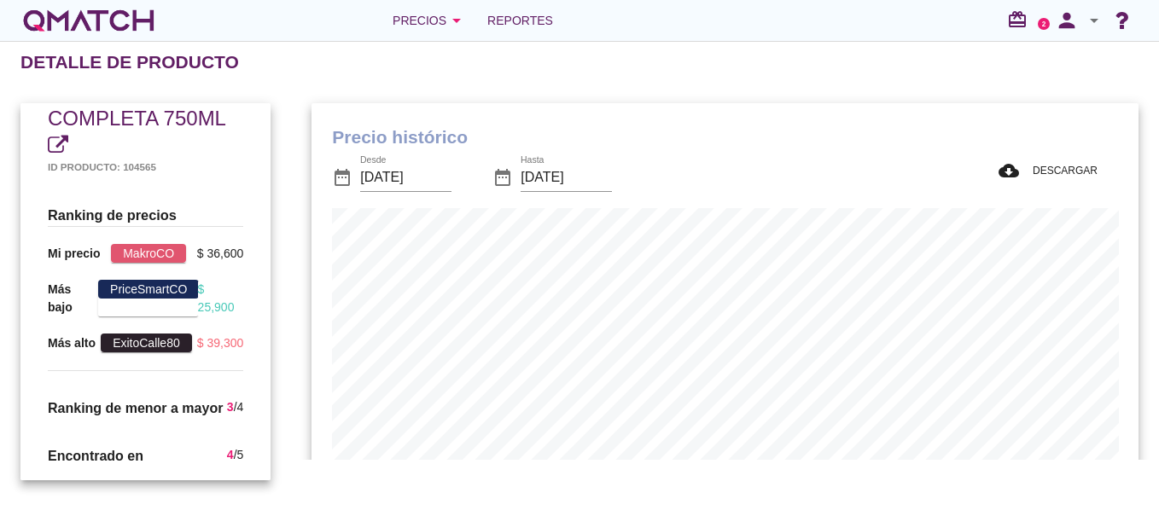
scroll to position [171, 0]
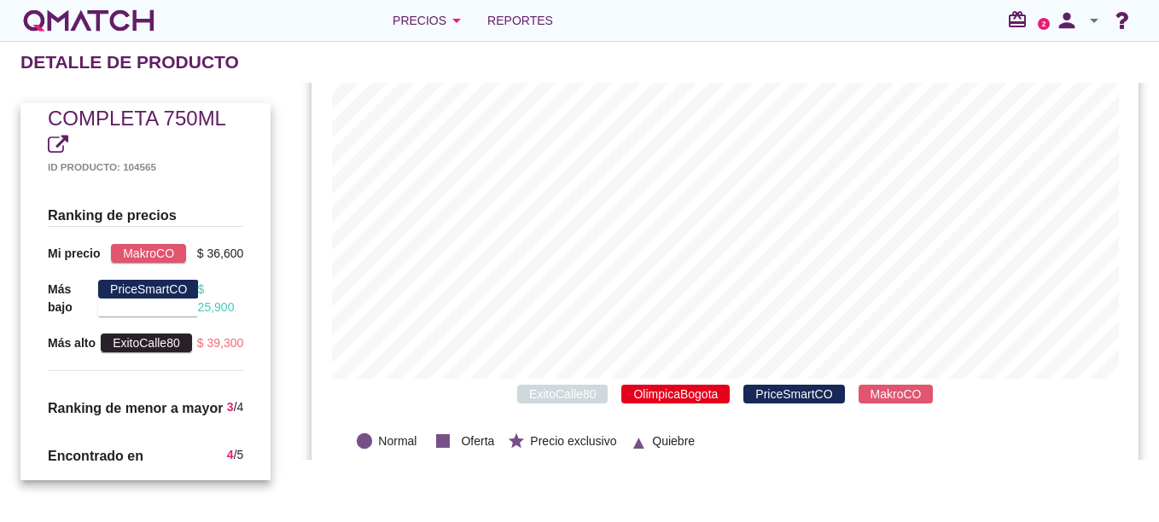
click at [866, 393] on span "MakroCO" at bounding box center [896, 394] width 75 height 19
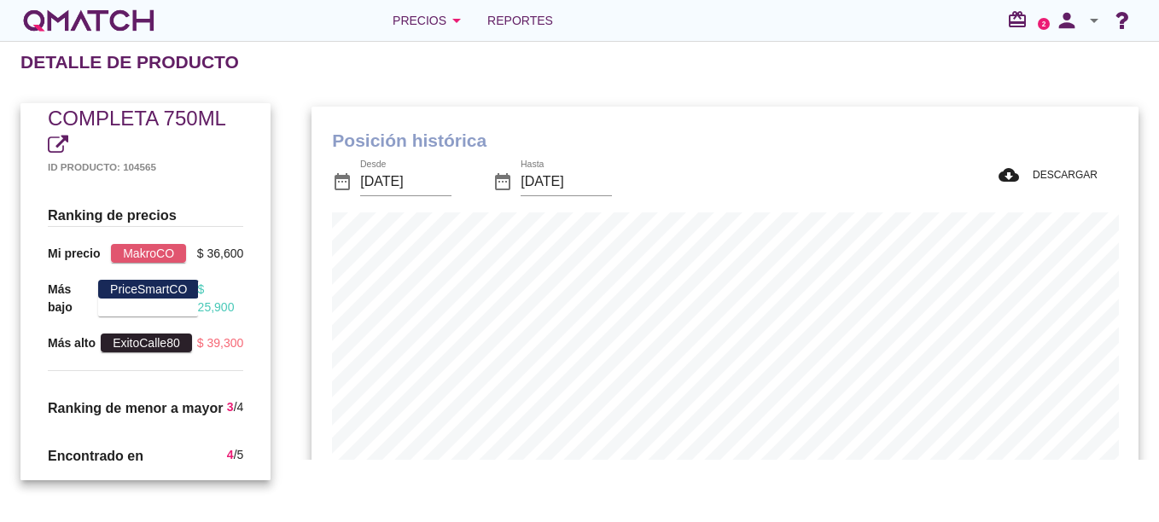
scroll to position [386, 0]
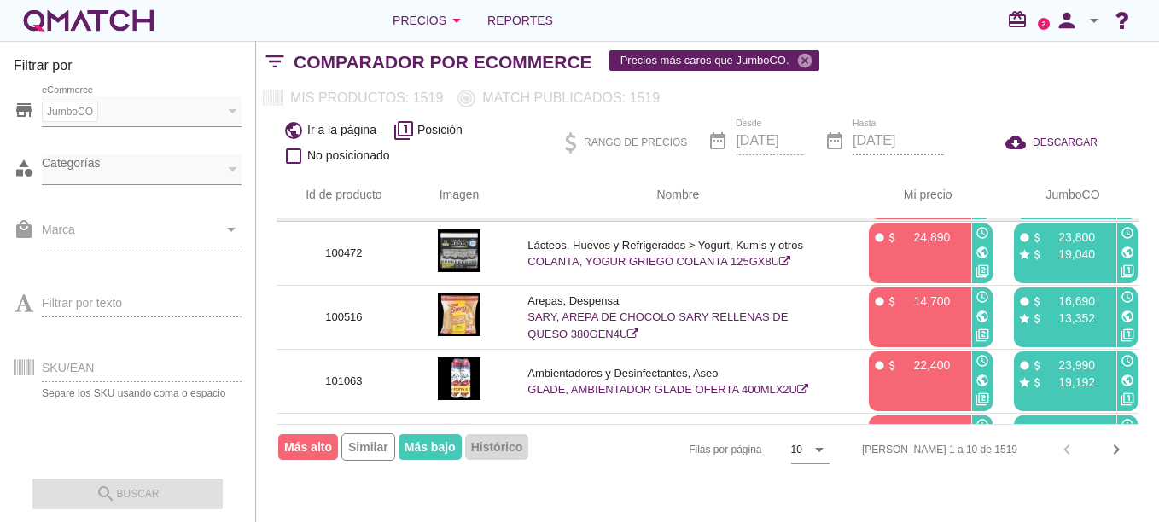
scroll to position [93, 0]
